Goal: Transaction & Acquisition: Purchase product/service

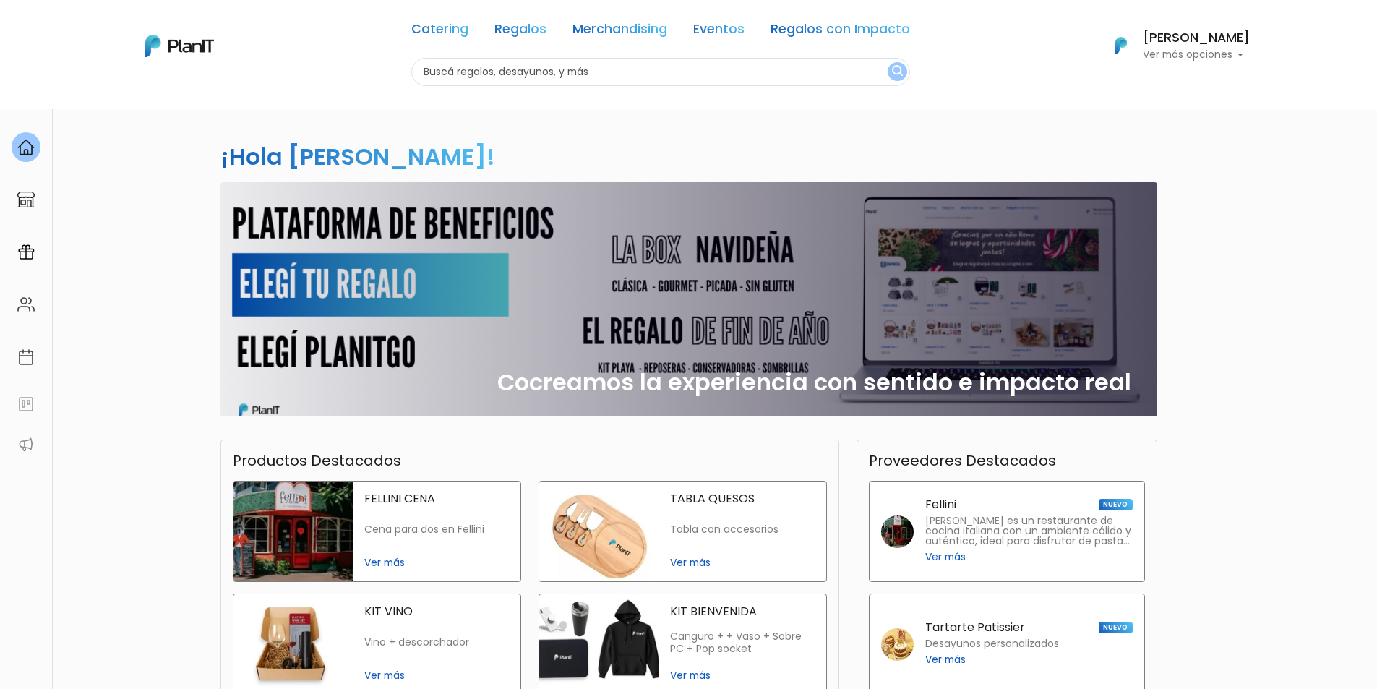
click at [746, 86] on nav "Catering Regalos Merchandising Eventos Regalos con Impacto Catering Regalos Mer…" at bounding box center [688, 54] width 1377 height 109
click at [746, 78] on input "text" at bounding box center [660, 72] width 499 height 28
type input "planner"
click at [887, 62] on button "submit" at bounding box center [897, 71] width 20 height 19
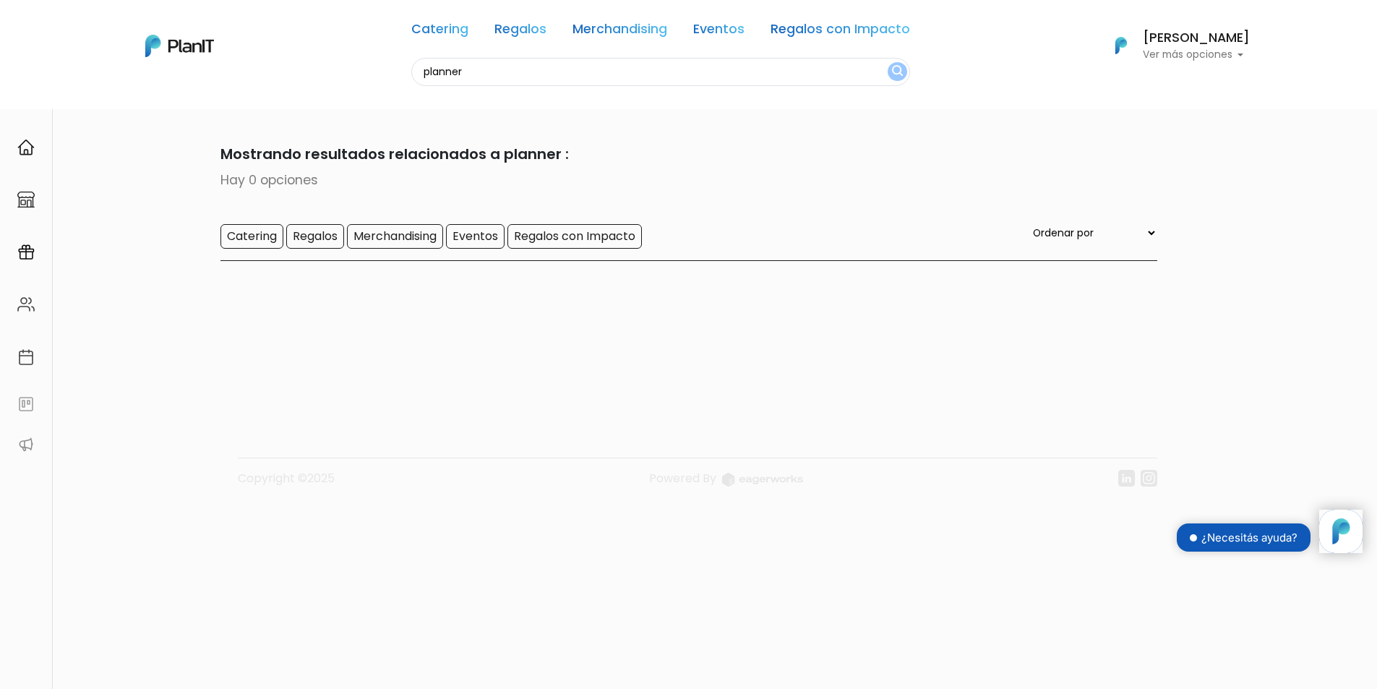
click at [789, 67] on input "planner" at bounding box center [660, 72] width 499 height 28
type input "planner"
click at [887, 62] on button "submit" at bounding box center [897, 71] width 20 height 19
click at [514, 86] on nav "Catering Regalos Merchandising Eventos Regalos con Impacto planner Catering Reg…" at bounding box center [688, 54] width 1377 height 109
click at [517, 73] on input "planner" at bounding box center [660, 72] width 499 height 28
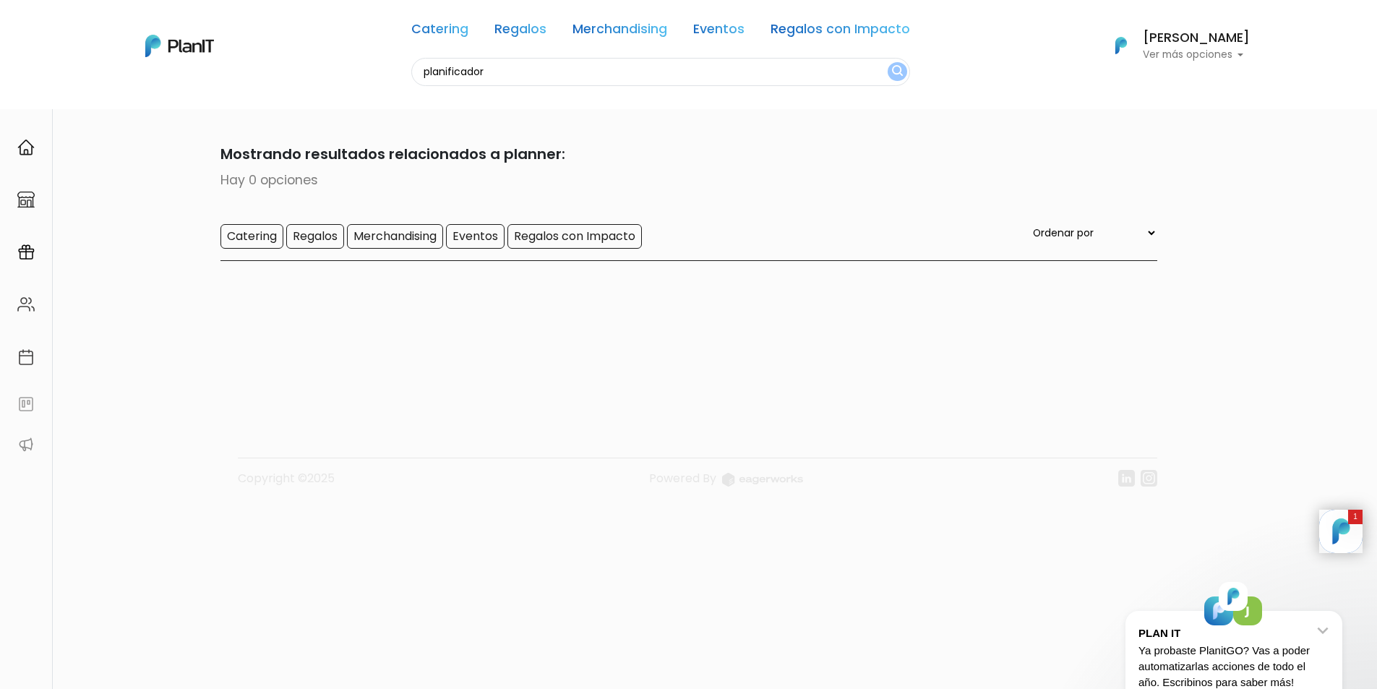
type input "planificador"
click at [887, 62] on button "submit" at bounding box center [897, 71] width 20 height 19
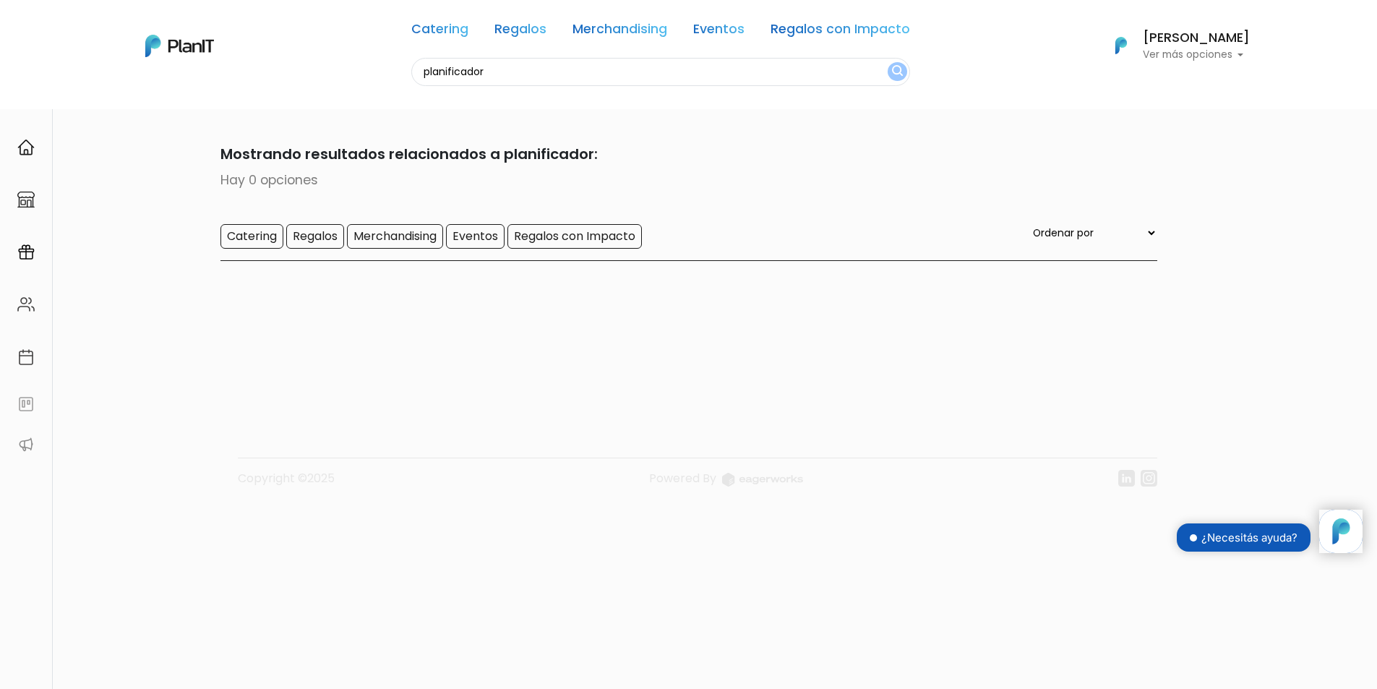
click at [519, 72] on input "planificador" at bounding box center [660, 72] width 499 height 28
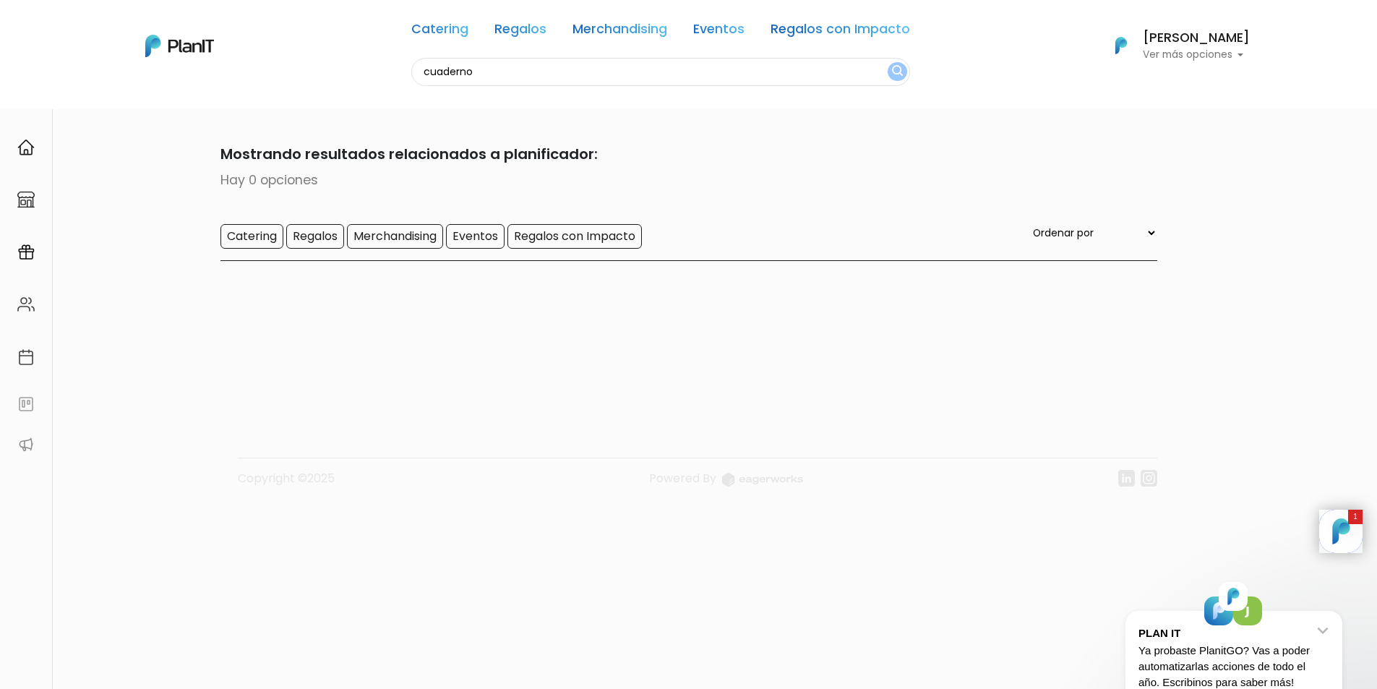
type input "cuaderno"
click at [887, 62] on button "submit" at bounding box center [897, 71] width 20 height 19
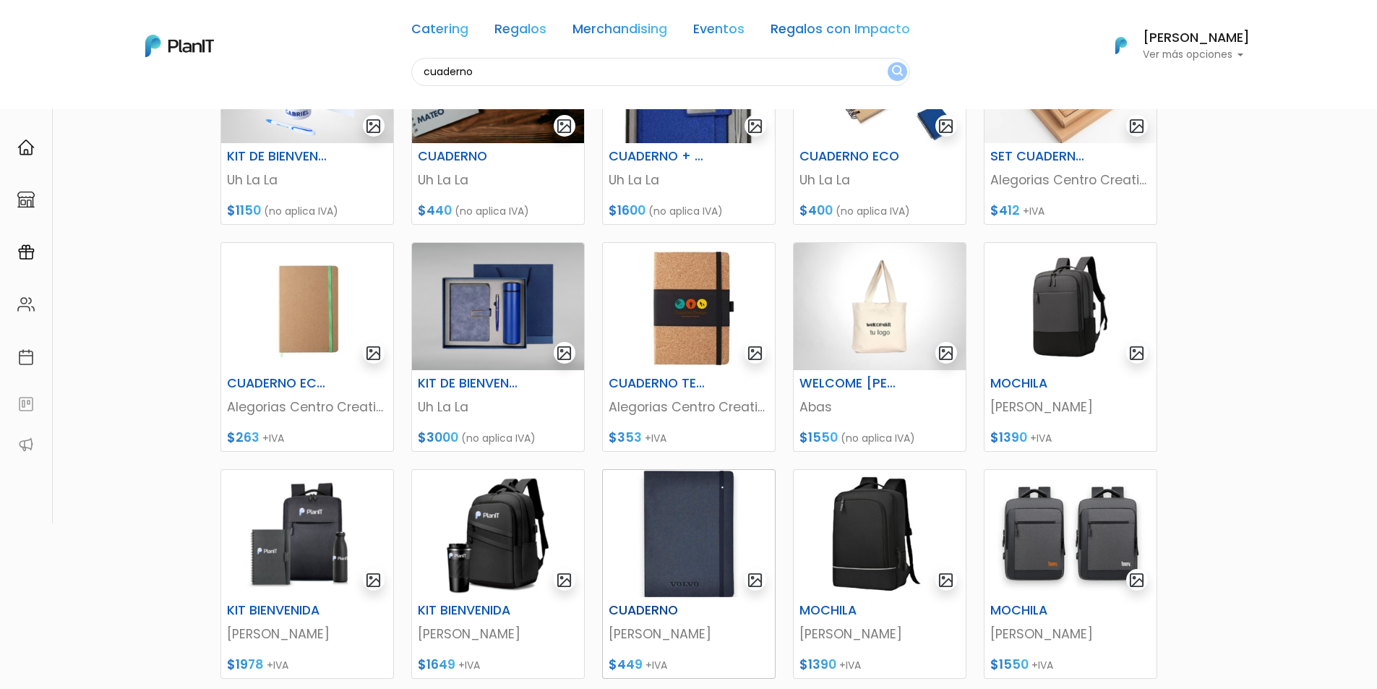
scroll to position [361, 0]
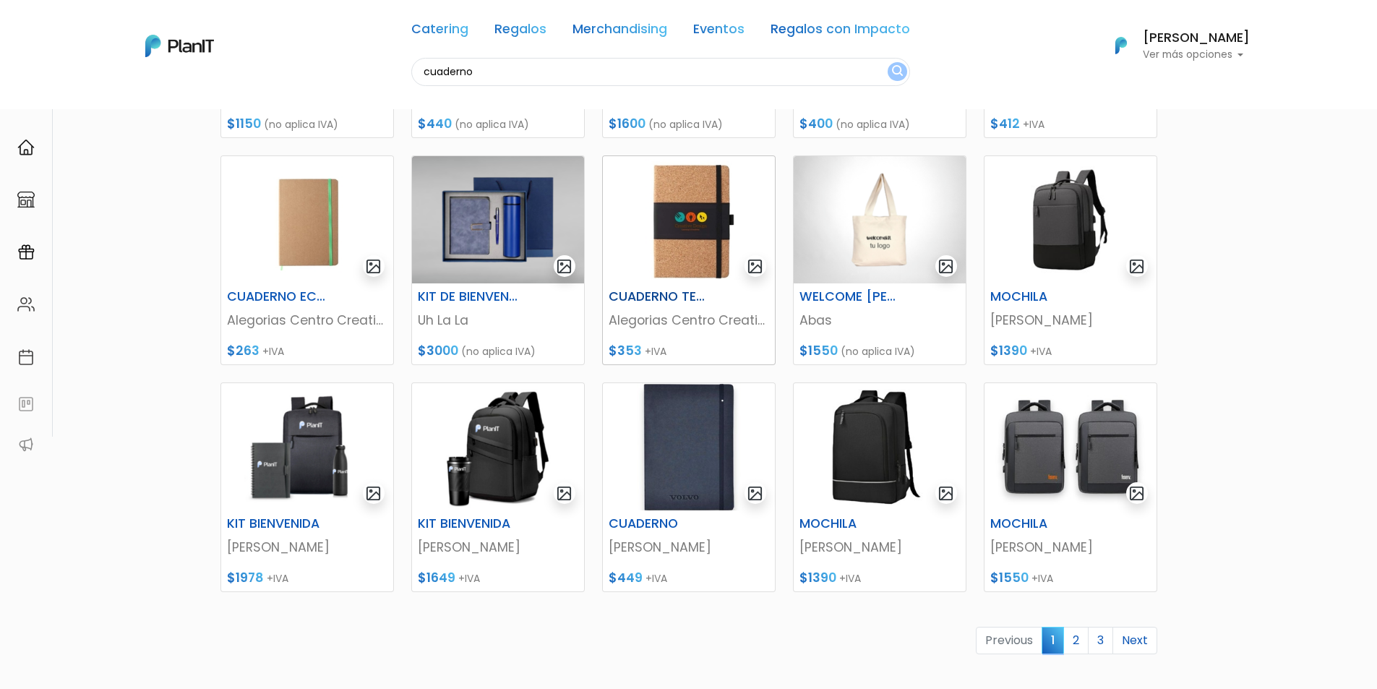
click at [679, 296] on h6 "CUADERNO TELA PU Y CORCHO" at bounding box center [659, 296] width 119 height 15
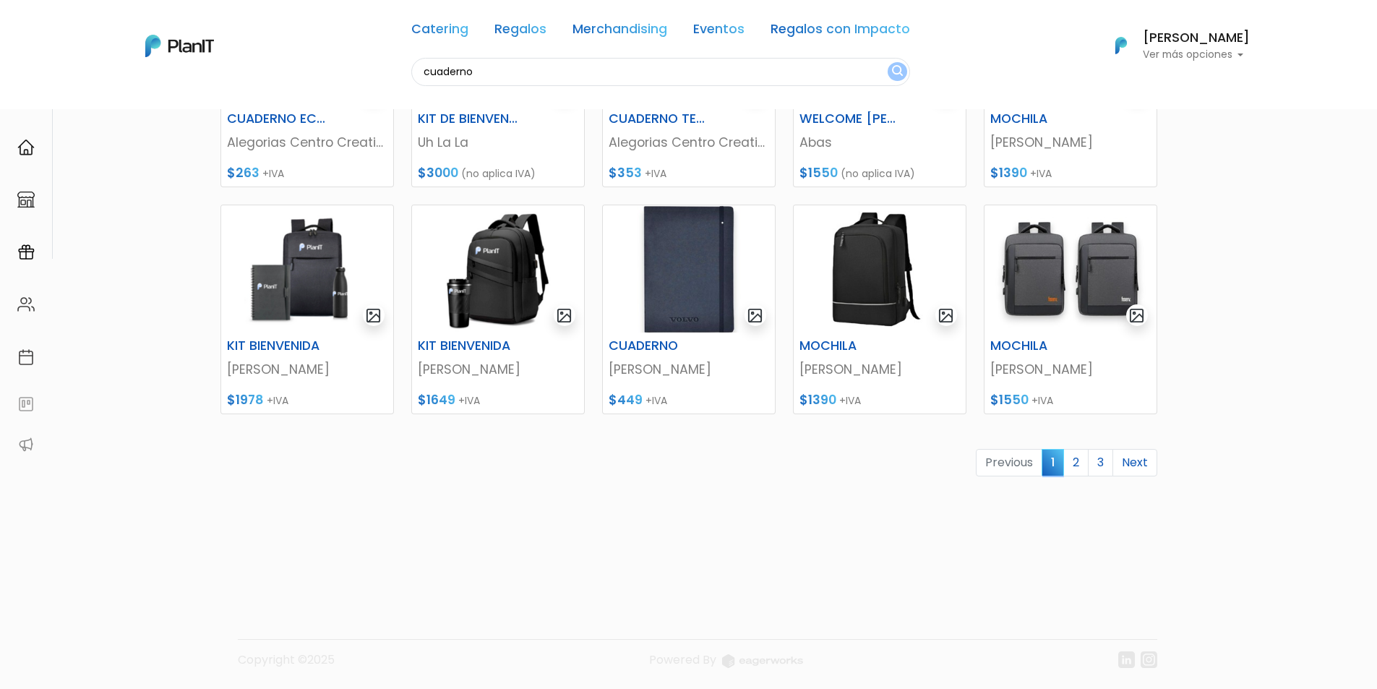
scroll to position [541, 0]
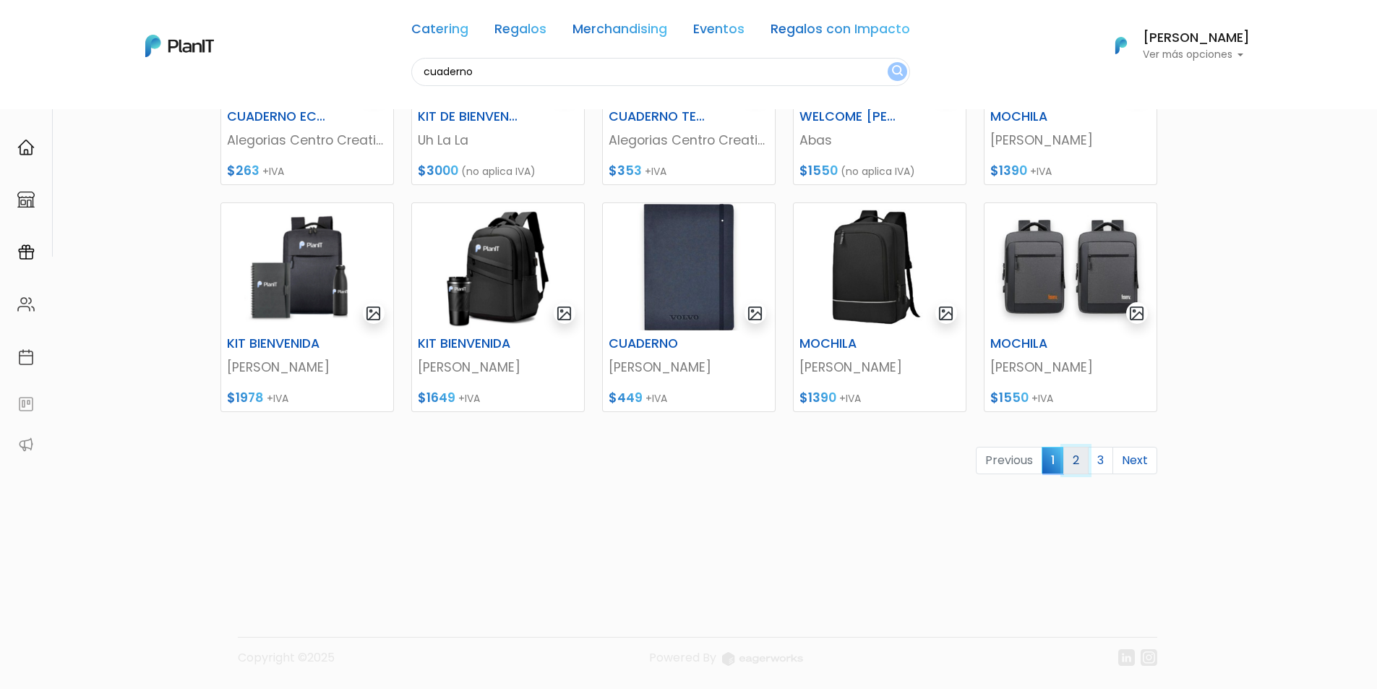
click at [1077, 464] on link "2" at bounding box center [1075, 460] width 25 height 27
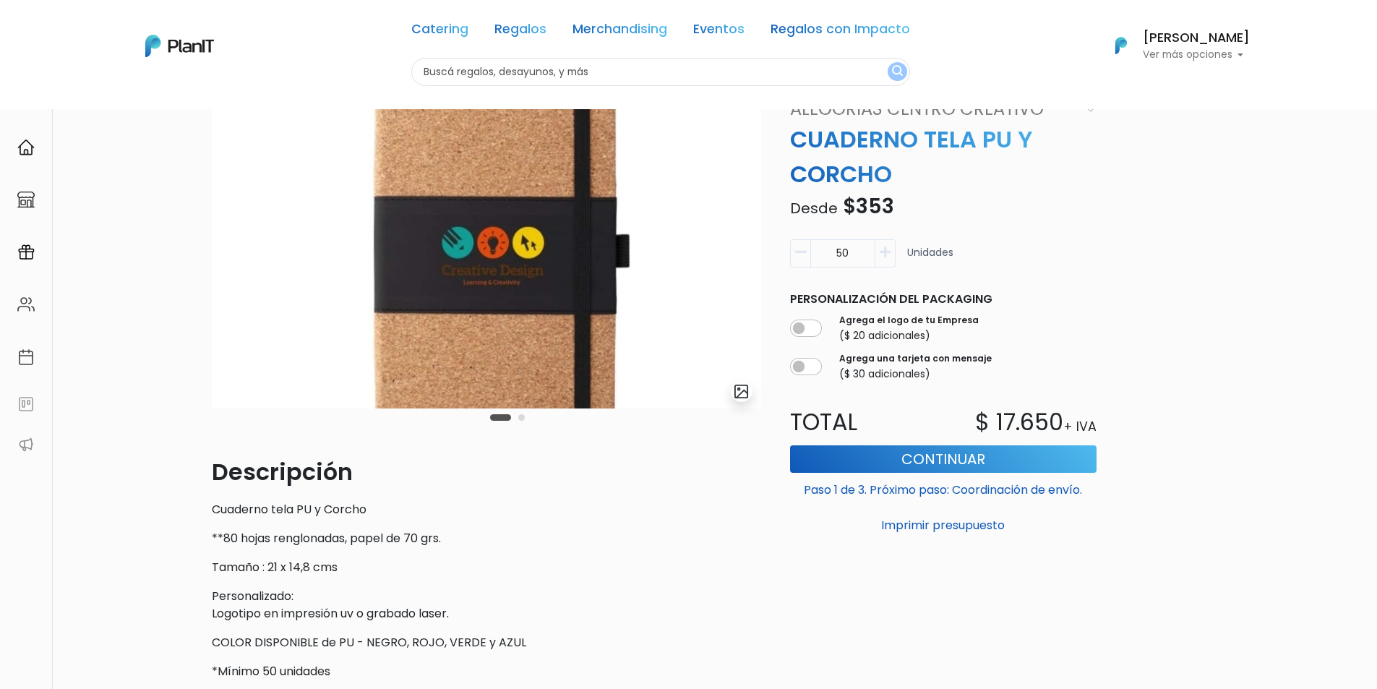
scroll to position [72, 0]
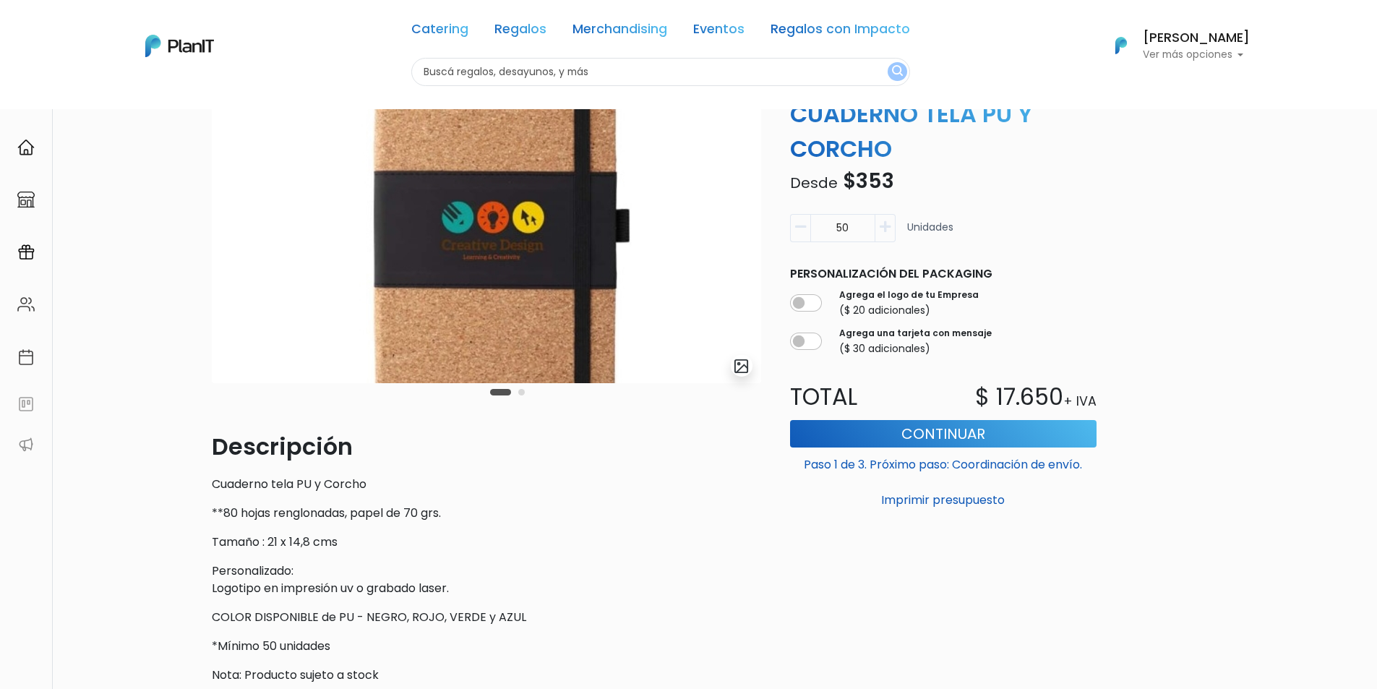
click at [520, 392] on button "Carousel Page 2" at bounding box center [521, 392] width 7 height 7
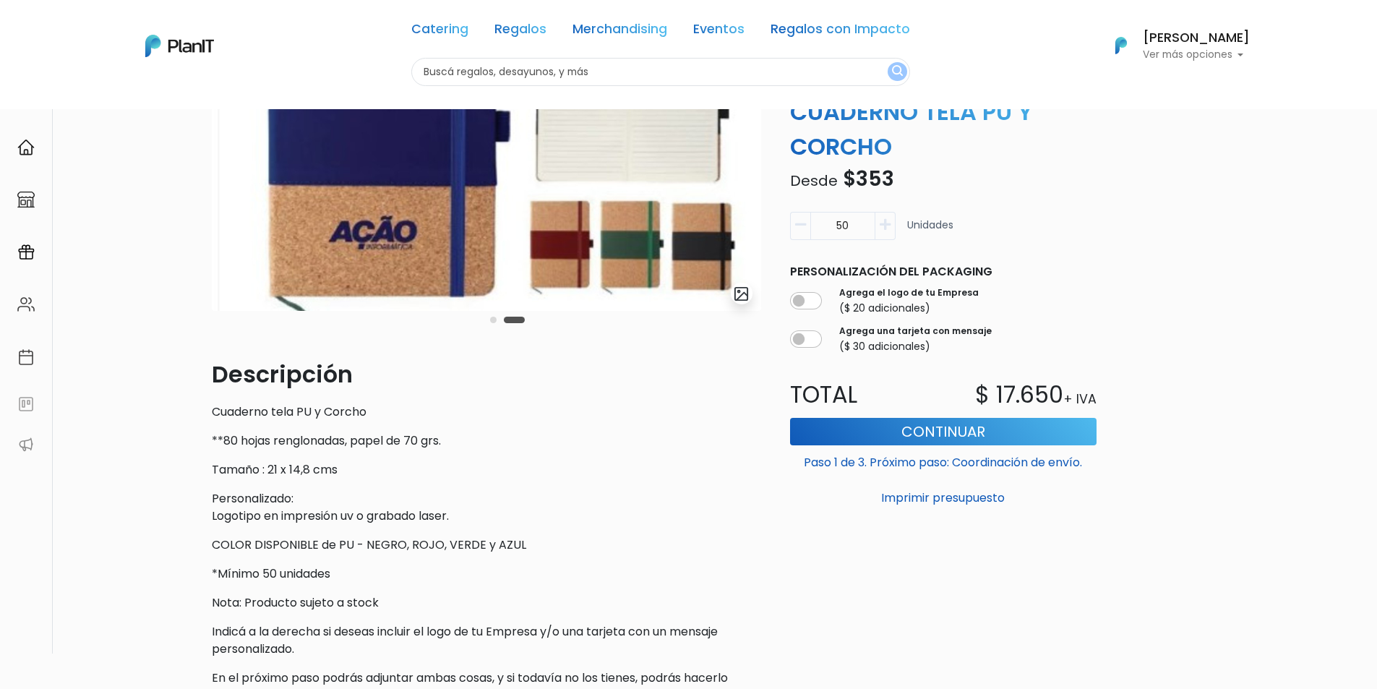
scroll to position [217, 0]
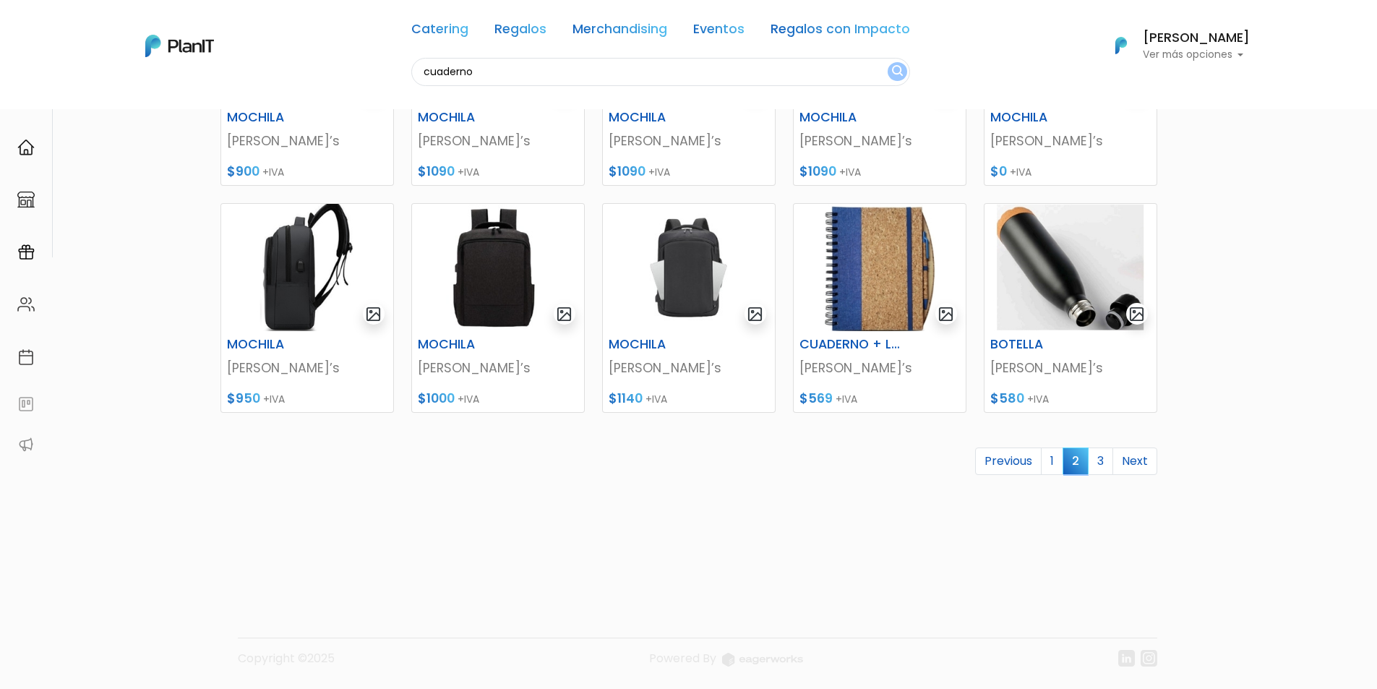
scroll to position [541, 0]
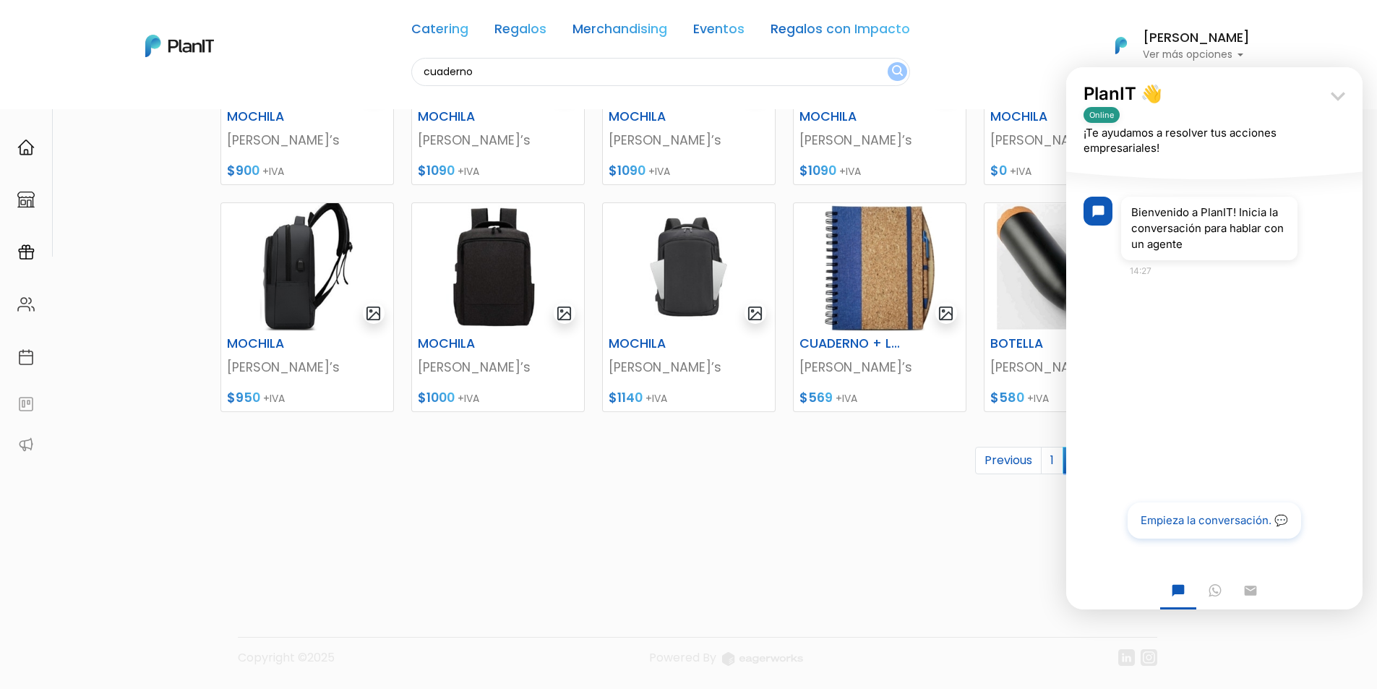
click at [1338, 87] on icon "keyboard_arrow_down" at bounding box center [1337, 96] width 29 height 29
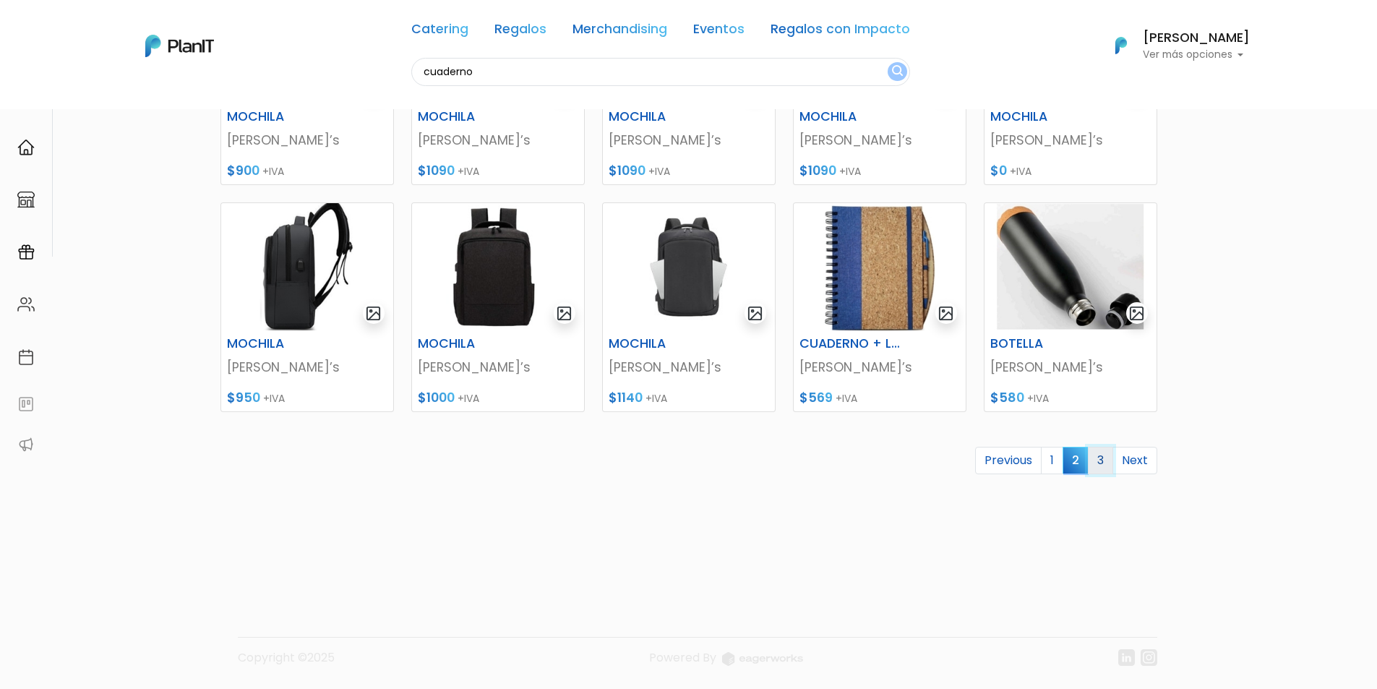
click at [1101, 457] on link "3" at bounding box center [1099, 460] width 25 height 27
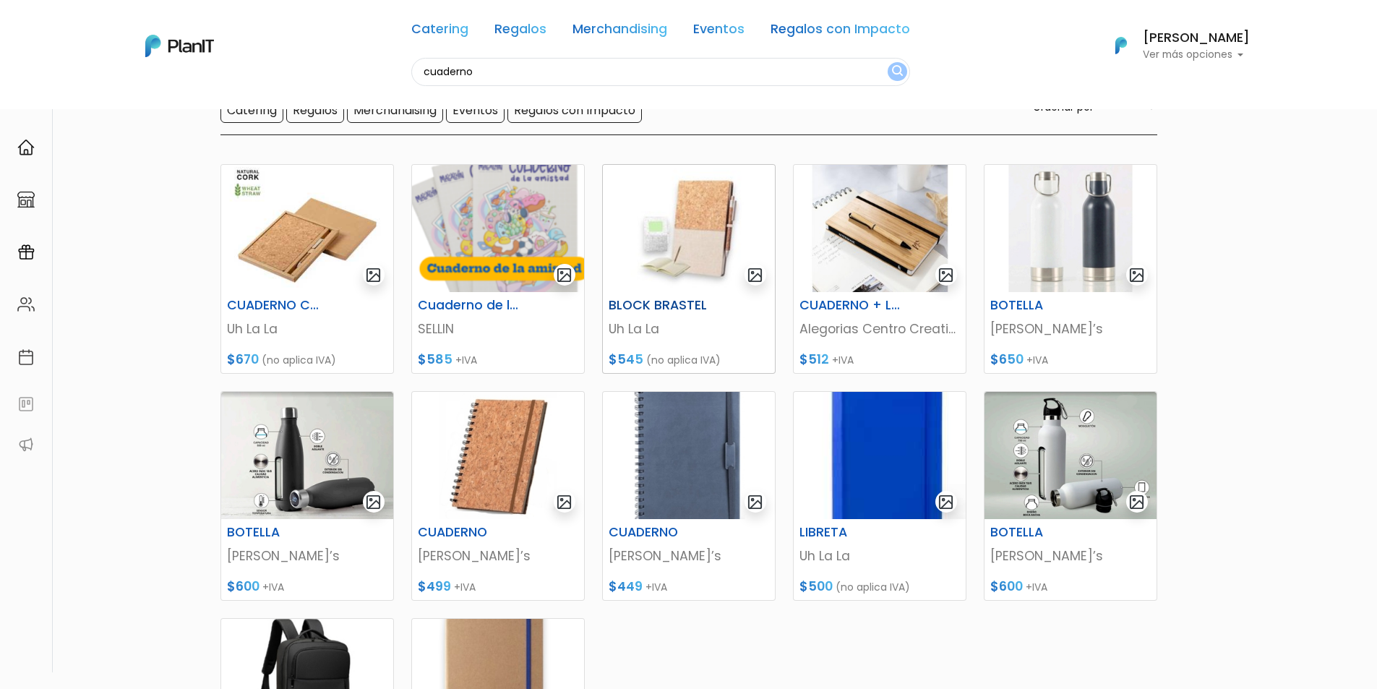
scroll to position [145, 0]
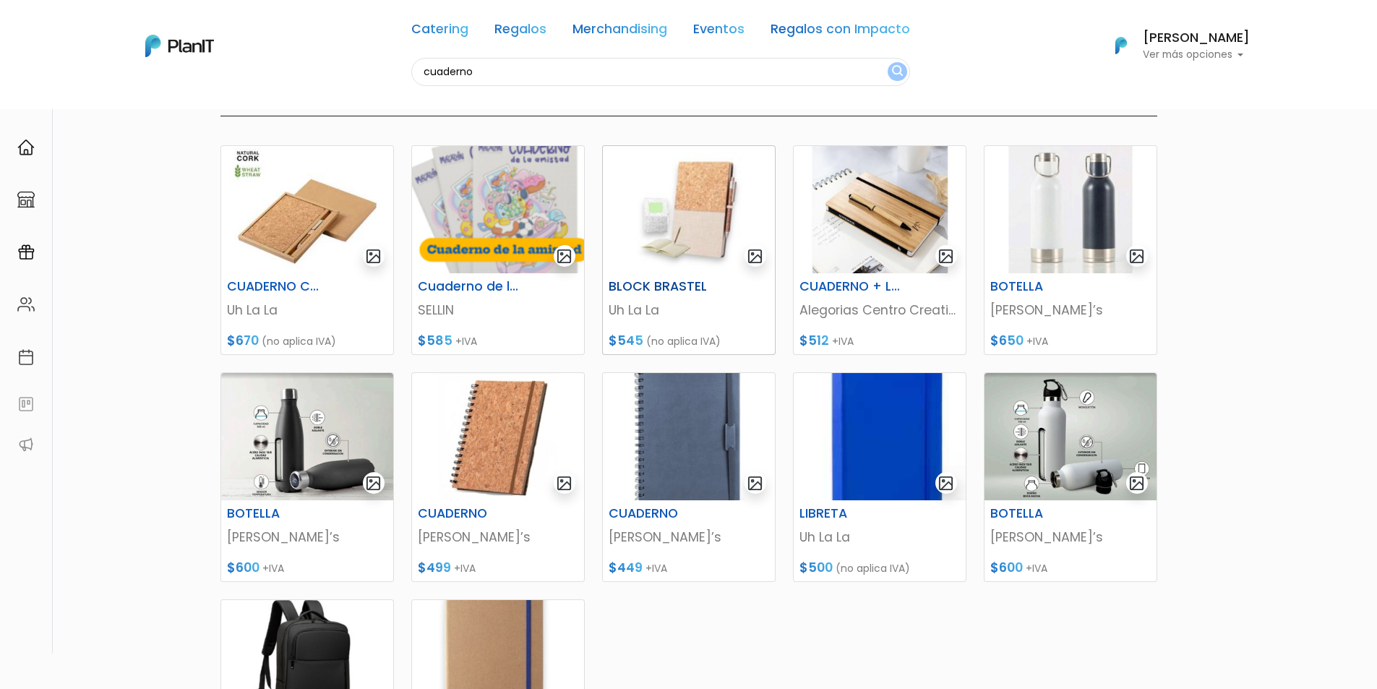
click at [703, 232] on img at bounding box center [689, 209] width 172 height 127
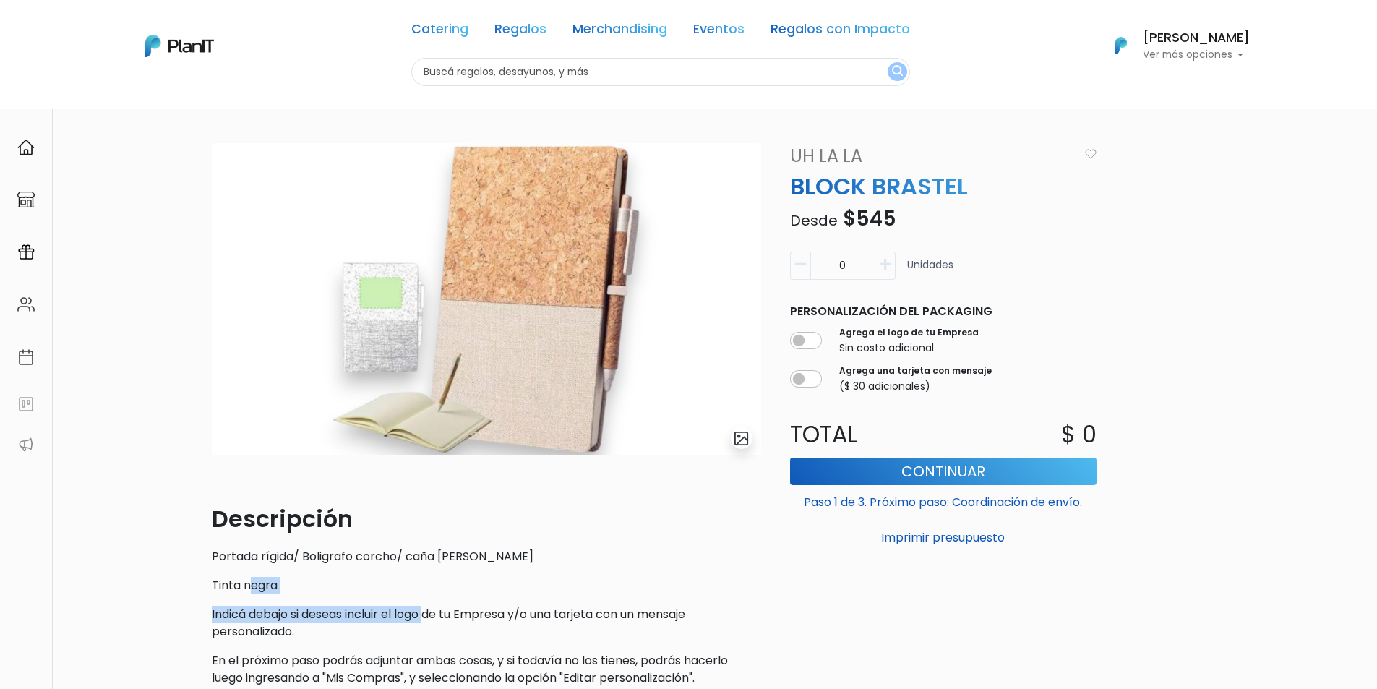
drag, startPoint x: 251, startPoint y: 586, endPoint x: 432, endPoint y: 619, distance: 183.5
click at [432, 619] on div "Descripción Portada rígida/ Boligrafo corcho/ caña [PERSON_NAME] Tinta negra In…" at bounding box center [486, 593] width 549 height 185
